Goal: Task Accomplishment & Management: Complete application form

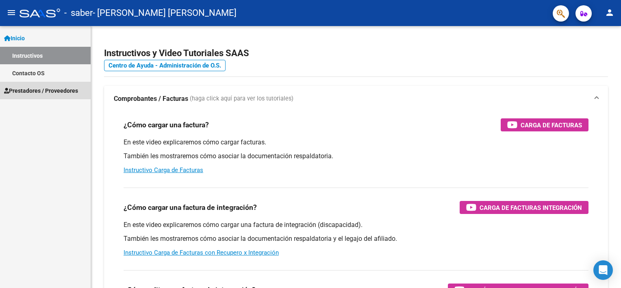
click at [35, 90] on span "Prestadores / Proveedores" at bounding box center [41, 90] width 74 height 9
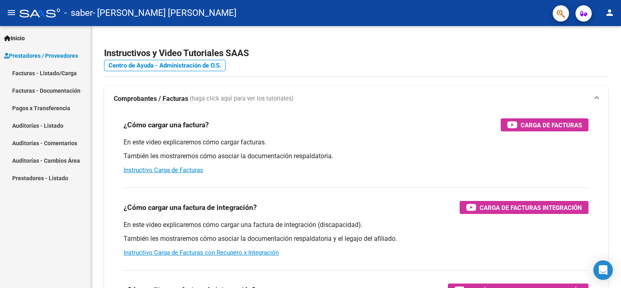
click at [61, 74] on link "Facturas - Listado/Carga" at bounding box center [45, 72] width 91 height 17
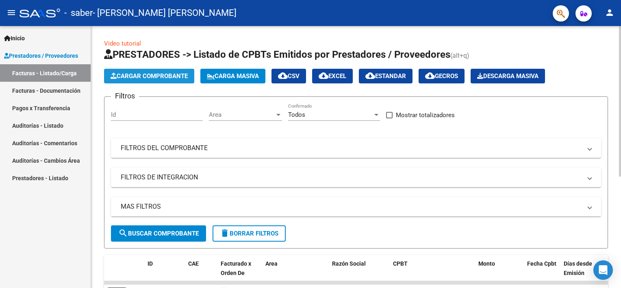
click at [168, 78] on span "Cargar Comprobante" at bounding box center [148, 75] width 77 height 7
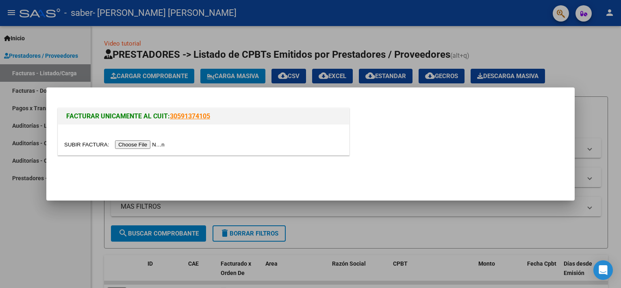
click at [130, 146] on input "file" at bounding box center [115, 144] width 103 height 9
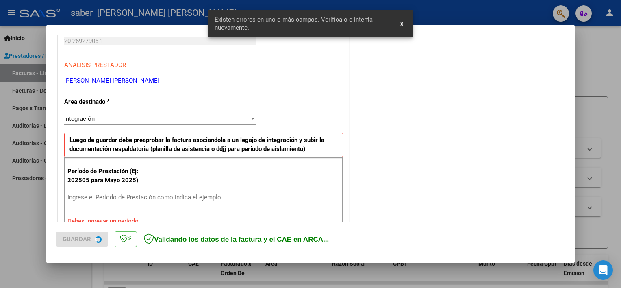
scroll to position [173, 0]
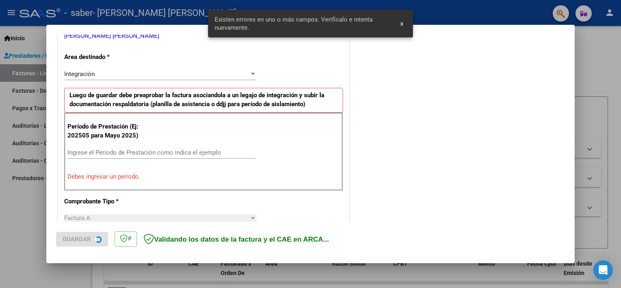
click at [127, 155] on div "Ingrese el Período de Prestación como indica el ejemplo" at bounding box center [161, 152] width 188 height 12
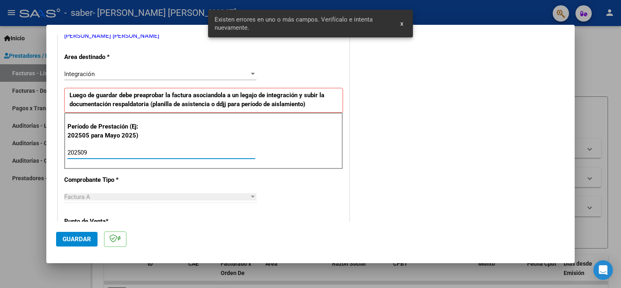
type input "202509"
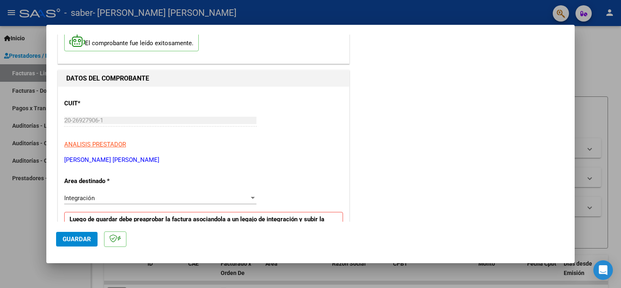
scroll to position [0, 0]
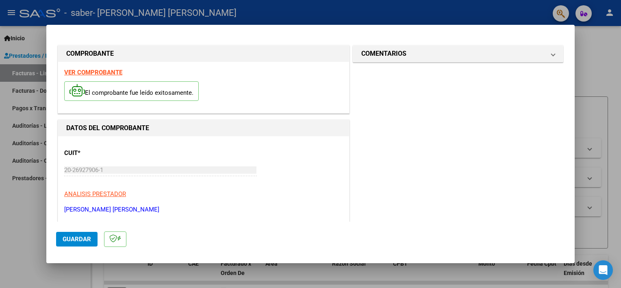
click at [77, 231] on mat-dialog-actions "Guardar" at bounding box center [310, 237] width 508 height 32
click at [80, 235] on span "Guardar" at bounding box center [77, 238] width 28 height 7
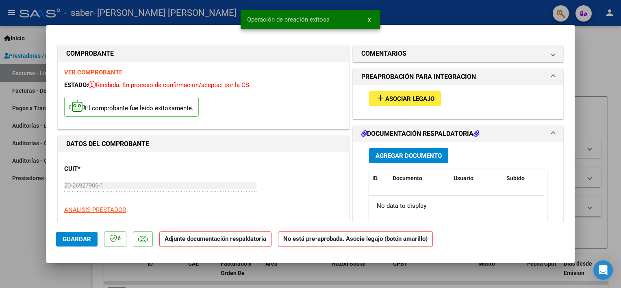
click at [391, 103] on button "add Asociar Legajo" at bounding box center [405, 98] width 72 height 15
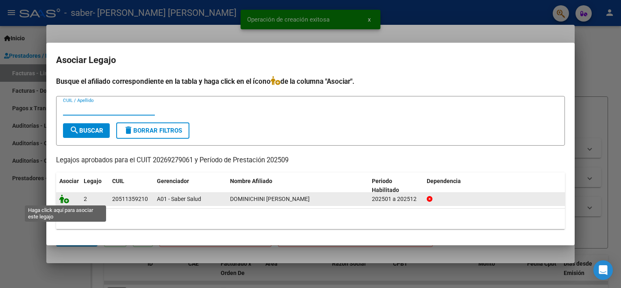
click at [63, 197] on icon at bounding box center [64, 198] width 10 height 9
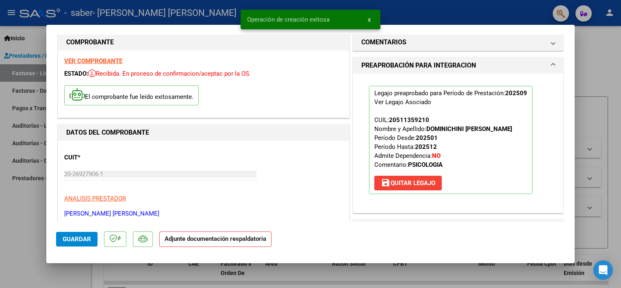
scroll to position [122, 0]
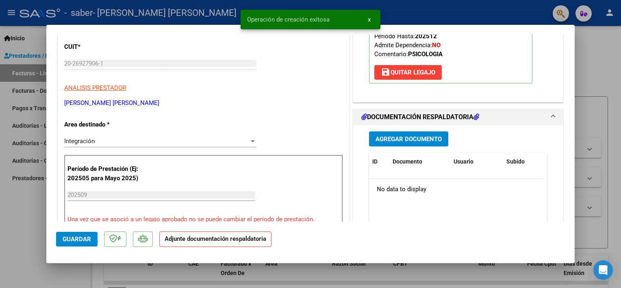
click at [409, 143] on button "Agregar Documento" at bounding box center [408, 138] width 79 height 15
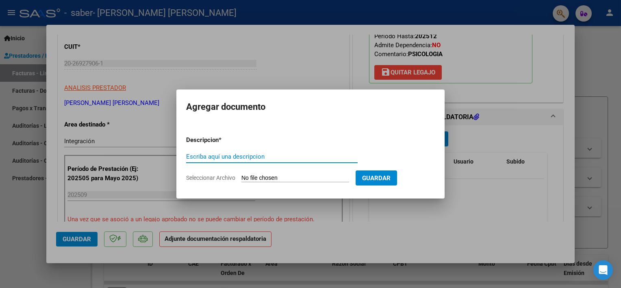
click at [238, 161] on div "Escriba aquí una descripcion" at bounding box center [271, 156] width 171 height 12
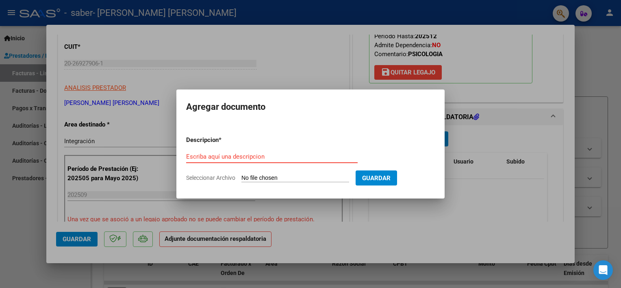
click at [235, 157] on input "Escriba aquí una descripcion" at bounding box center [271, 156] width 171 height 7
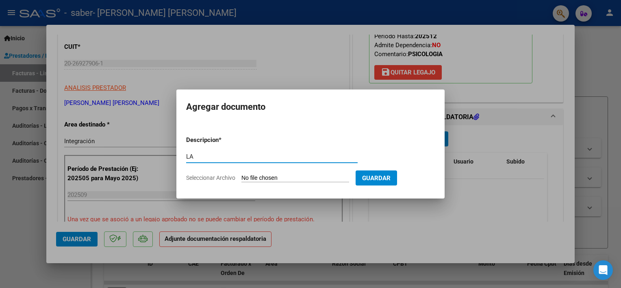
type input "L"
type input "PLANILLA DOMINICHINI [DATE] PSI"
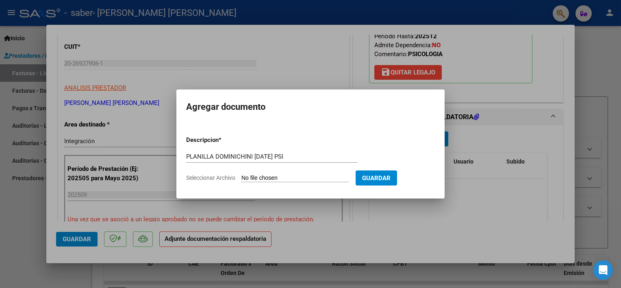
click at [258, 173] on form "Descripcion * PLANILLA DOMINICHINI [DATE] PSI Escriba aquí una descripcion Sele…" at bounding box center [310, 158] width 249 height 59
click at [267, 172] on form "Descripcion * PLANILLA DOMINICHINI [DATE] PSI Escriba aquí una descripcion Sele…" at bounding box center [310, 158] width 249 height 59
click at [272, 174] on input "Seleccionar Archivo" at bounding box center [295, 178] width 108 height 8
type input "C:\fakepath\PLANILLA DOMINICHINI SABER SEPTIEMBRE 2025 PSI.pdf"
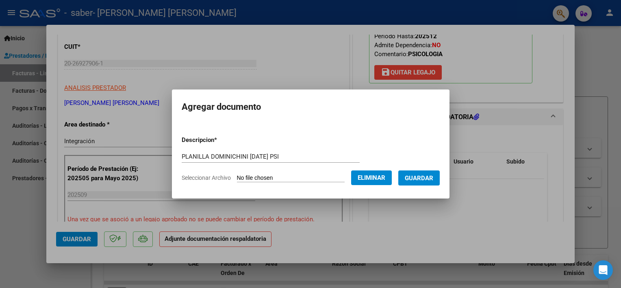
click at [404, 173] on button "Guardar" at bounding box center [418, 177] width 41 height 15
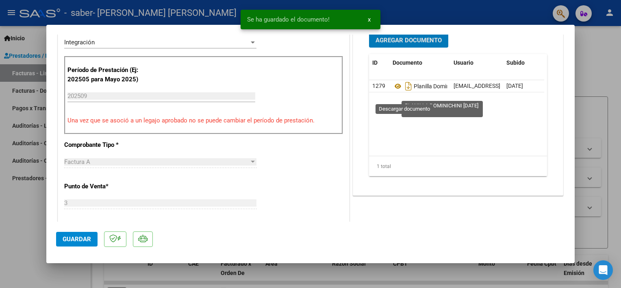
scroll to position [203, 0]
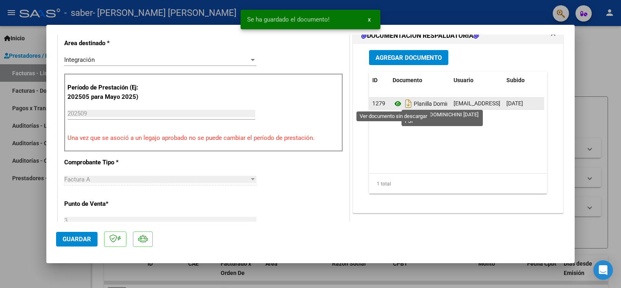
click at [393, 102] on icon at bounding box center [397, 104] width 11 height 10
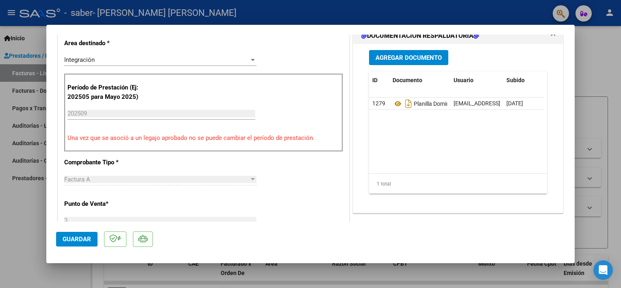
click at [35, 216] on div at bounding box center [310, 144] width 621 height 288
type input "$ 0,00"
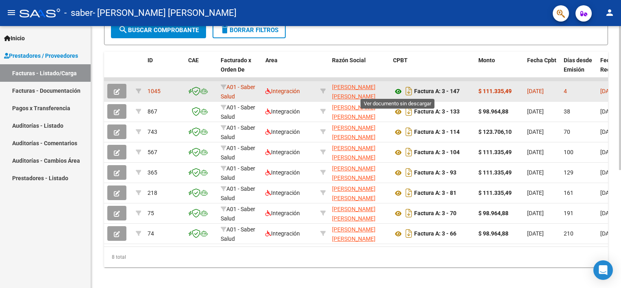
click at [398, 91] on icon at bounding box center [398, 91] width 11 height 10
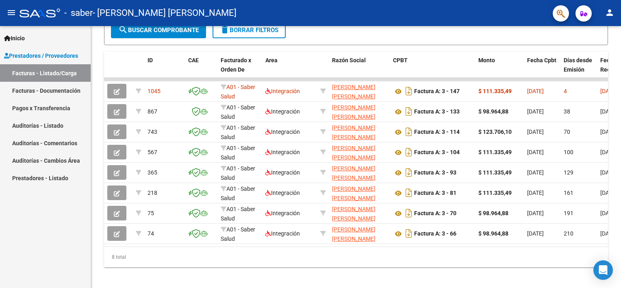
click at [607, 11] on mat-icon "person" at bounding box center [609, 13] width 10 height 10
click at [595, 52] on button "exit_to_app Salir" at bounding box center [593, 53] width 50 height 19
